Goal: Task Accomplishment & Management: Use online tool/utility

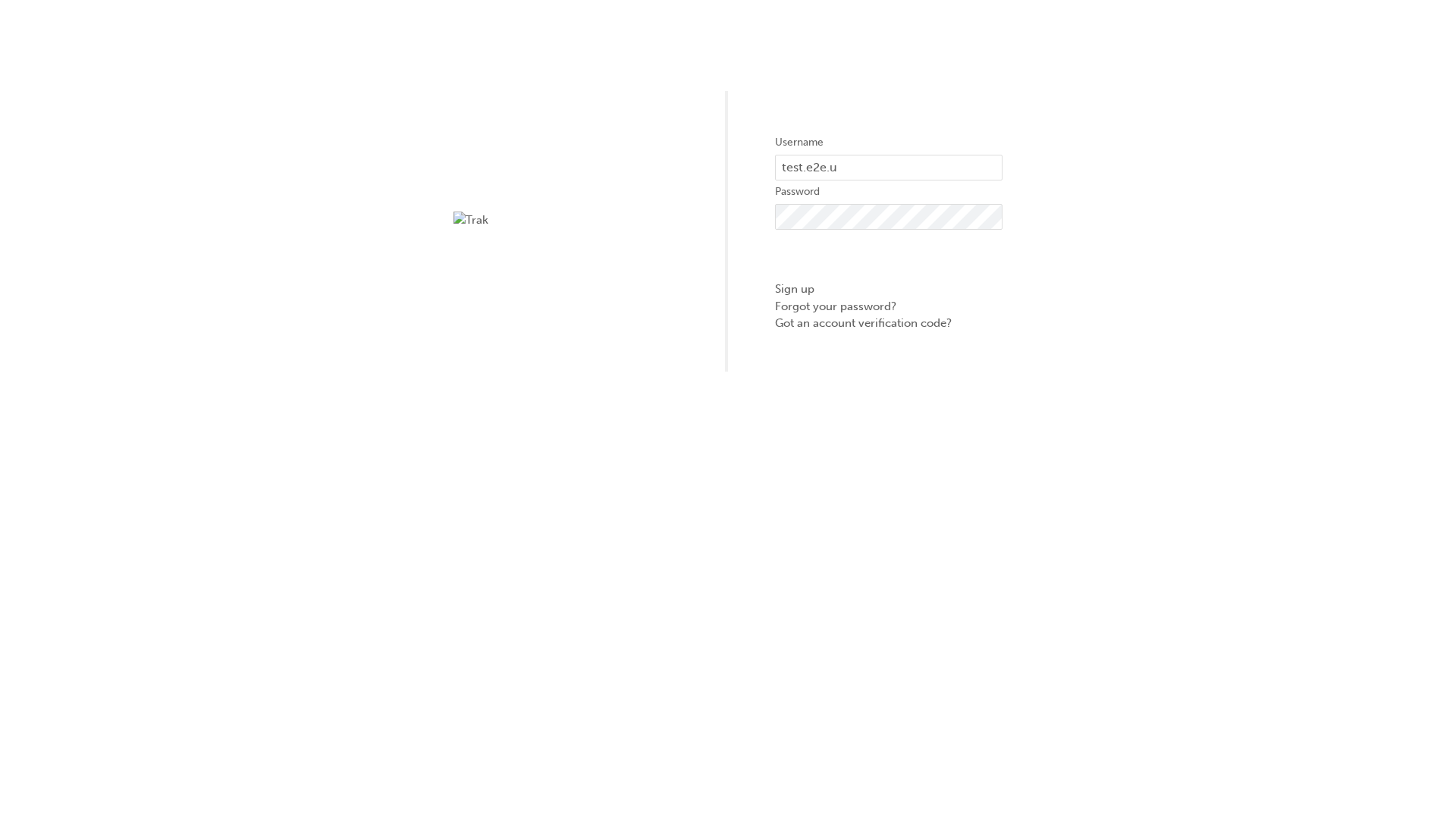
type input "test.e2e.user14"
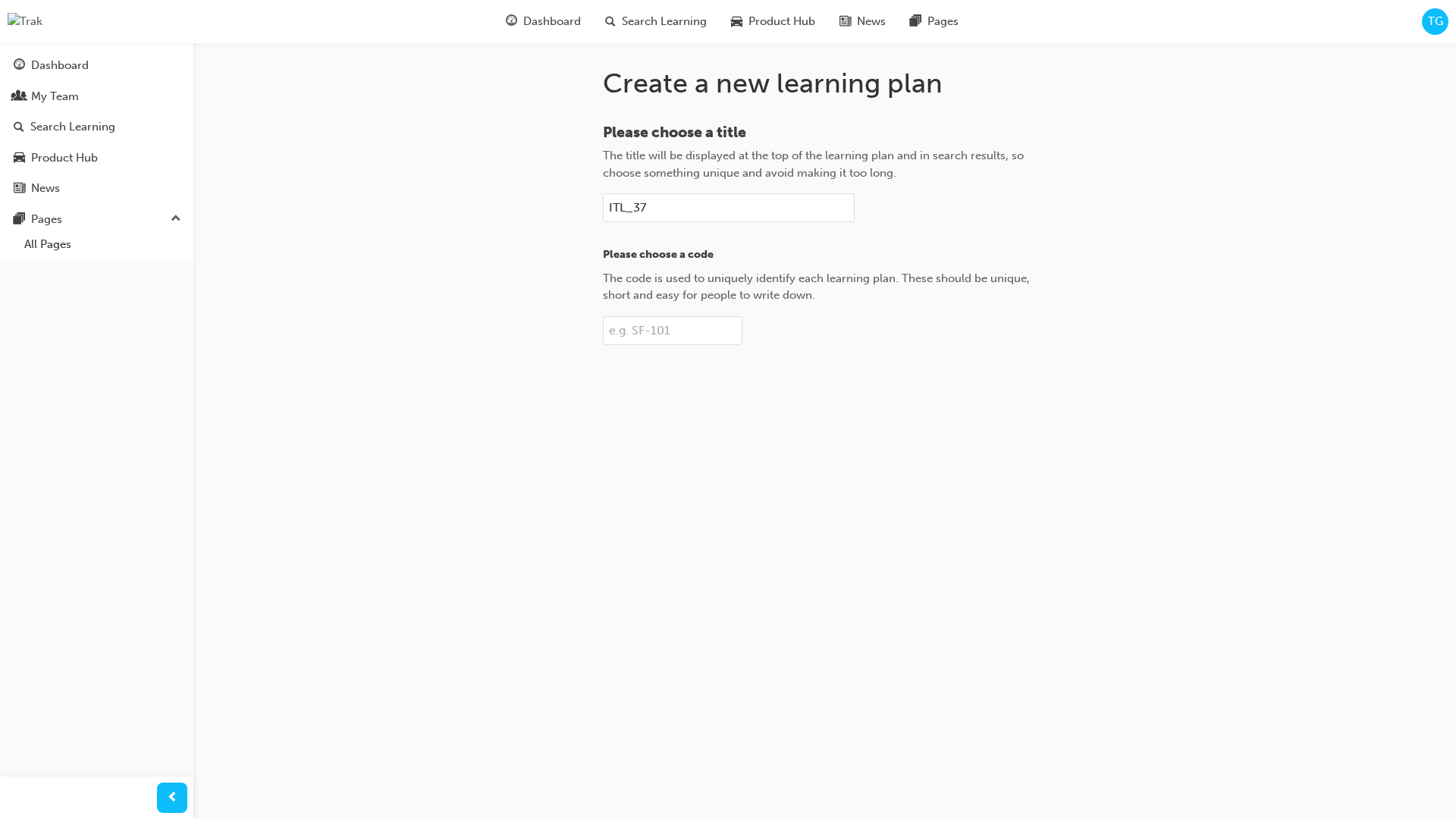
type input "ITL_37"
type input "Plan-37"
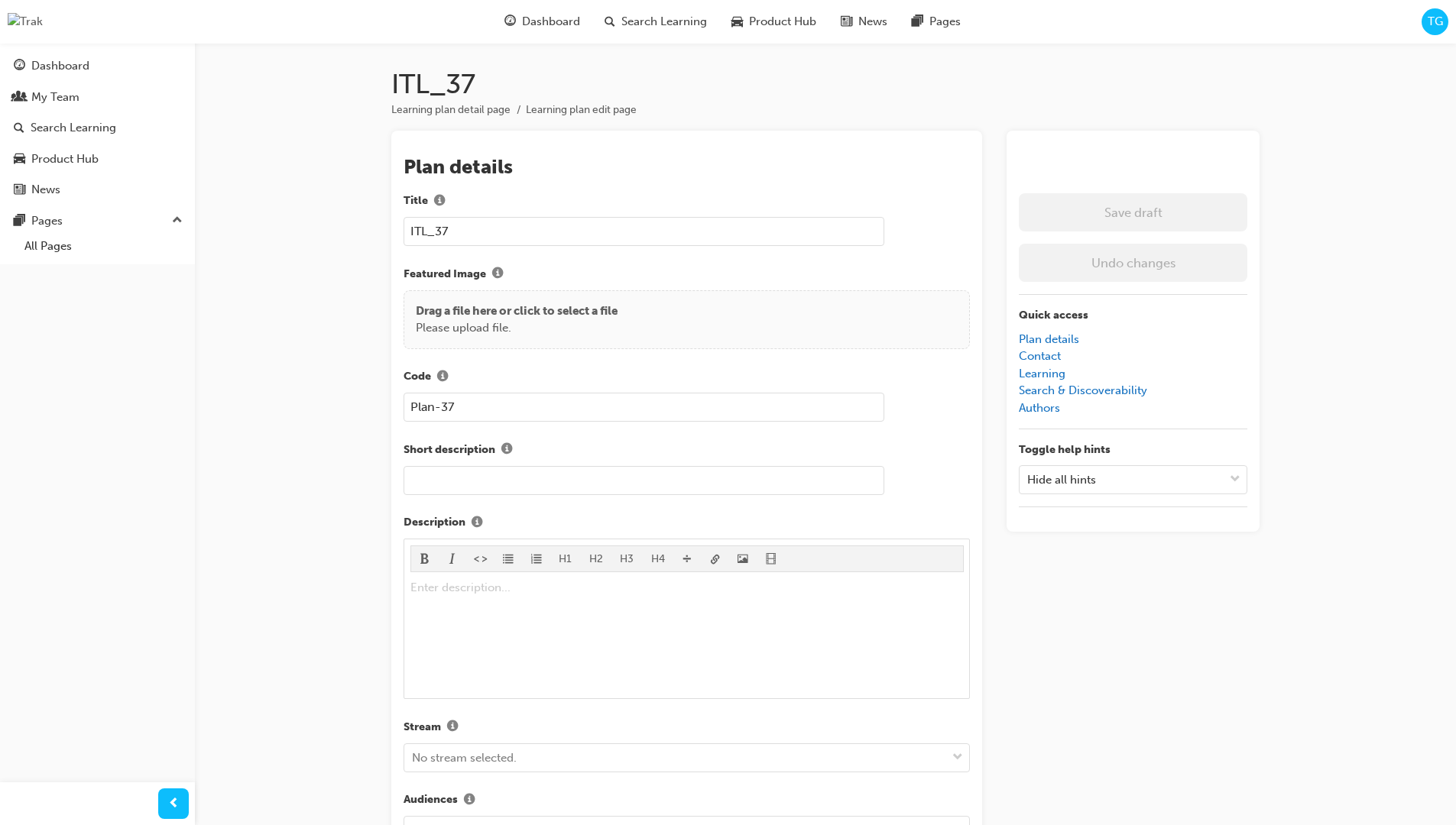
scroll to position [216, 0]
